Goal: Information Seeking & Learning: Learn about a topic

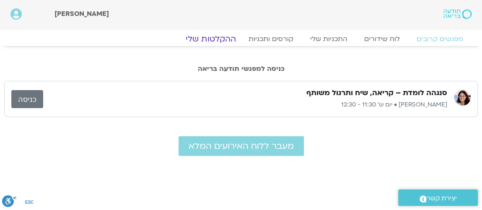
click at [221, 39] on link "ההקלטות שלי" at bounding box center [211, 39] width 70 height 10
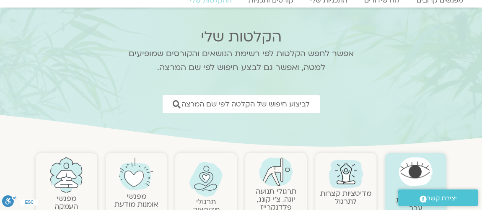
scroll to position [51, 0]
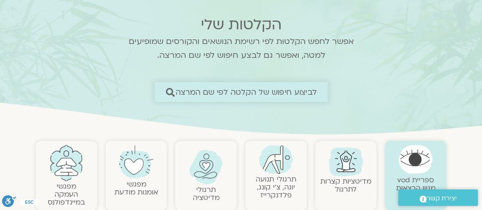
click at [231, 92] on span "לביצוע חיפוש של הקלטה לפי שם המרצה" at bounding box center [246, 92] width 141 height 9
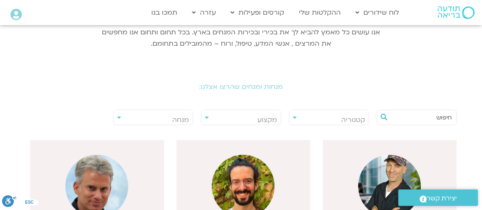
scroll to position [152, 0]
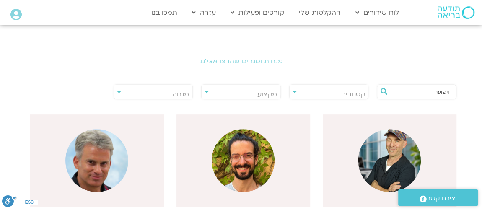
click at [119, 91] on div "**********" at bounding box center [154, 91] width 80 height 15
click at [118, 92] on div "**********" at bounding box center [154, 91] width 80 height 15
drag, startPoint x: 119, startPoint y: 90, endPoint x: 132, endPoint y: 92, distance: 14.0
click at [119, 93] on div "**********" at bounding box center [154, 91] width 80 height 15
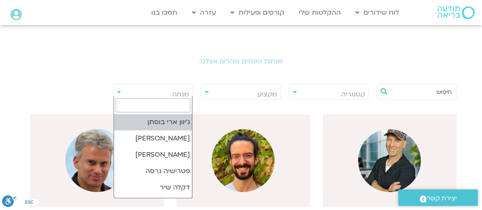
drag, startPoint x: 145, startPoint y: 92, endPoint x: 162, endPoint y: 92, distance: 17.2
click at [145, 92] on span "מנחה" at bounding box center [153, 94] width 79 height 19
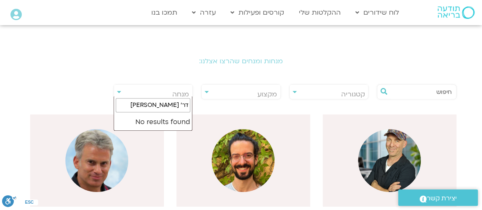
click at [186, 103] on input "דר' נועה אלבל" at bounding box center [153, 105] width 75 height 14
click at [177, 102] on input "ד"ר' נועה אלבל" at bounding box center [153, 105] width 75 height 14
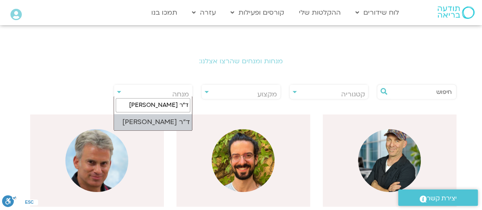
type input "ד"ר נועה אלבל"
select select "****"
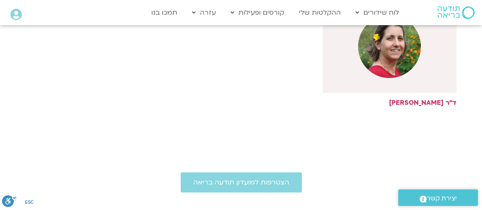
scroll to position [203, 0]
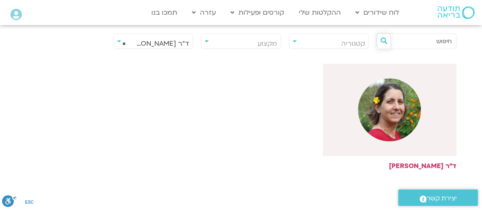
click at [382, 40] on icon at bounding box center [383, 40] width 7 height 7
click at [381, 40] on icon at bounding box center [383, 40] width 7 height 7
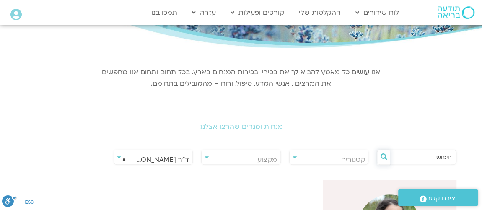
scroll to position [0, 0]
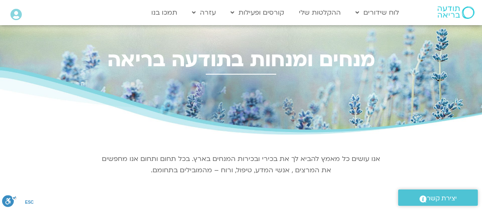
select select "*****"
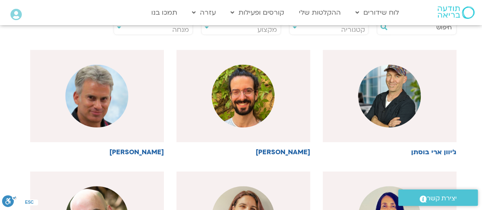
drag, startPoint x: 24, startPoint y: 54, endPoint x: 29, endPoint y: 51, distance: 5.8
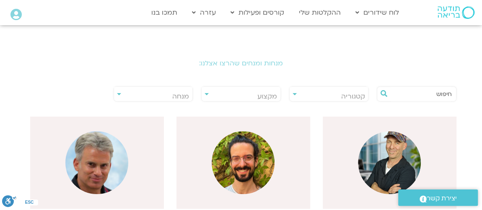
scroll to position [101, 0]
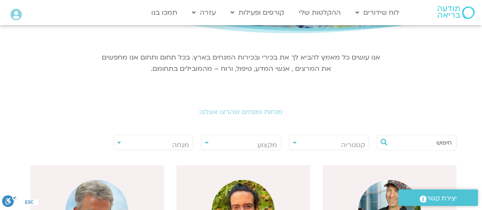
drag, startPoint x: 29, startPoint y: 51, endPoint x: 236, endPoint y: 78, distance: 208.8
click at [236, 84] on div "אנו עושים כל מאמץ להביא לך את בכירי ובכירות המנחים בארץ. בכל תחום ותחום אנו מחפ…" at bounding box center [240, 62] width 289 height 50
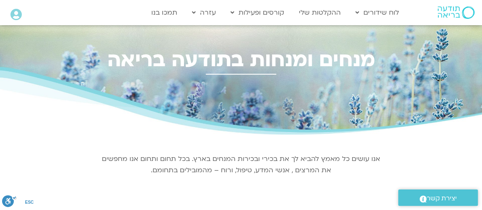
click at [469, 13] on img at bounding box center [456, 12] width 37 height 13
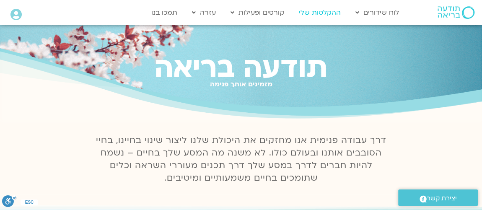
click at [325, 12] on link "ההקלטות שלי" at bounding box center [320, 13] width 50 height 16
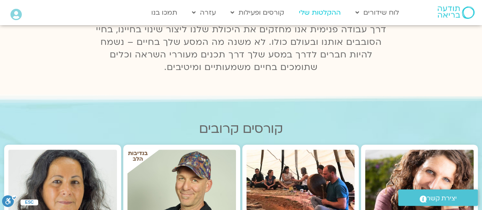
scroll to position [203, 0]
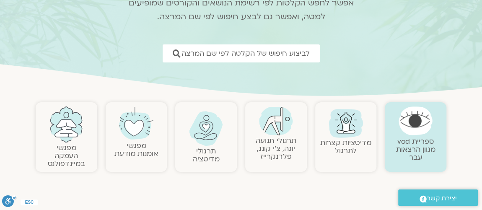
scroll to position [101, 0]
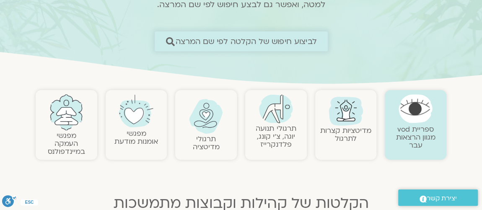
click at [172, 41] on icon at bounding box center [170, 41] width 9 height 9
click at [205, 42] on span "לביצוע חיפוש של הקלטה לפי שם המרצה" at bounding box center [246, 41] width 141 height 9
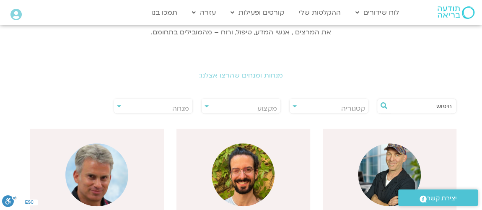
scroll to position [152, 0]
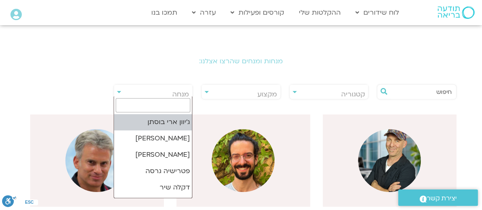
drag, startPoint x: 116, startPoint y: 90, endPoint x: 120, endPoint y: 91, distance: 4.7
click at [117, 90] on div "**********" at bounding box center [154, 91] width 80 height 15
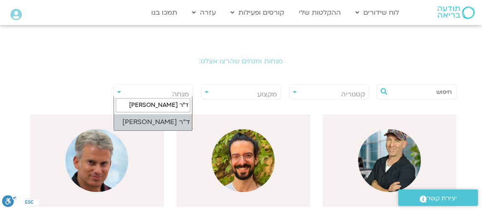
type input "ד"ר נועה"
select select "****"
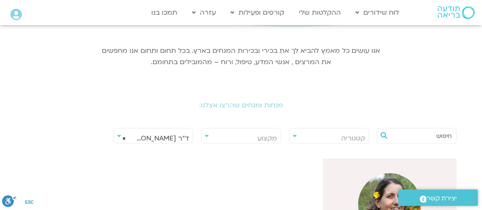
scroll to position [0, 0]
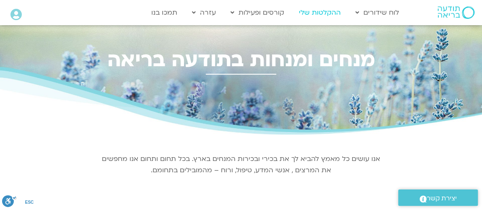
click at [321, 12] on link "ההקלטות שלי" at bounding box center [320, 13] width 50 height 16
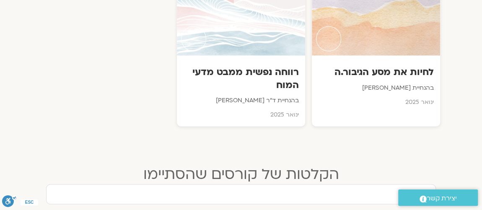
scroll to position [610, 0]
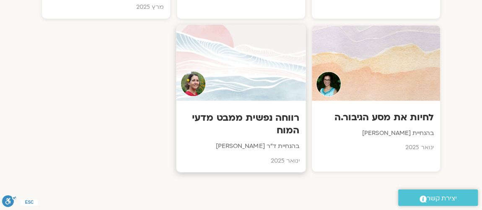
click at [244, 112] on h3 "רווחה נפשית ממבט מדעי המוח" at bounding box center [241, 125] width 117 height 26
click at [234, 74] on div at bounding box center [241, 63] width 130 height 76
click at [234, 75] on div at bounding box center [241, 63] width 130 height 76
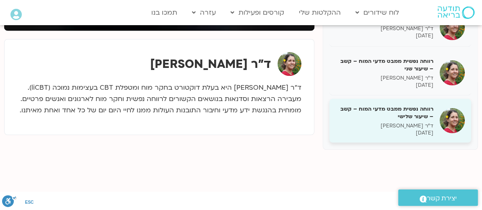
scroll to position [1002, 0]
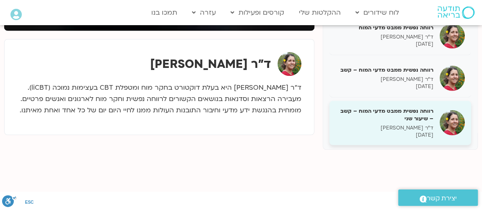
click at [446, 122] on img at bounding box center [452, 122] width 25 height 25
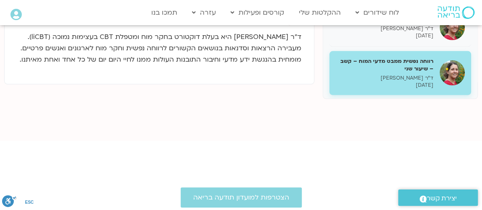
scroll to position [278, 0]
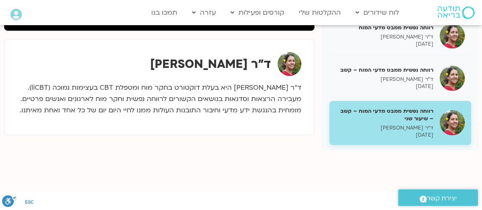
click at [455, 121] on img at bounding box center [452, 122] width 25 height 25
click at [445, 122] on img at bounding box center [452, 122] width 25 height 25
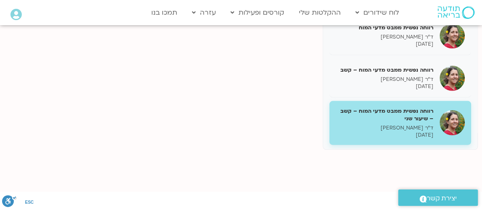
click at [444, 121] on img at bounding box center [452, 122] width 25 height 25
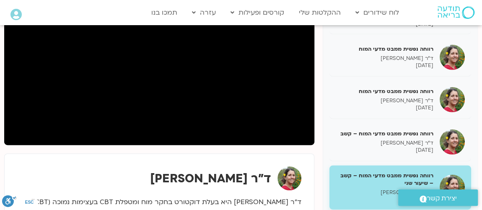
scroll to position [195, 0]
